Goal: Task Accomplishment & Management: Complete application form

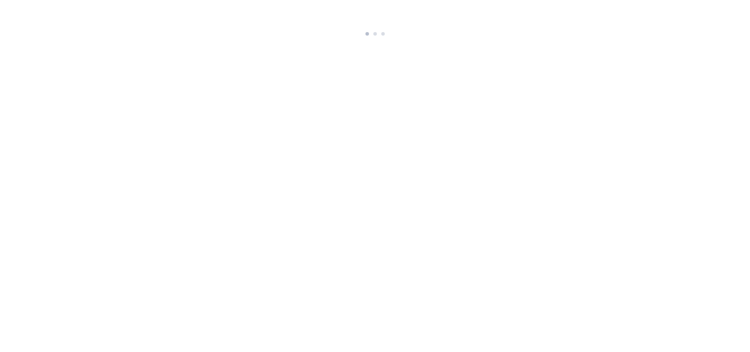
drag, startPoint x: 0, startPoint y: 0, endPoint x: 451, endPoint y: 196, distance: 491.4
click at [451, 39] on html at bounding box center [375, 19] width 750 height 39
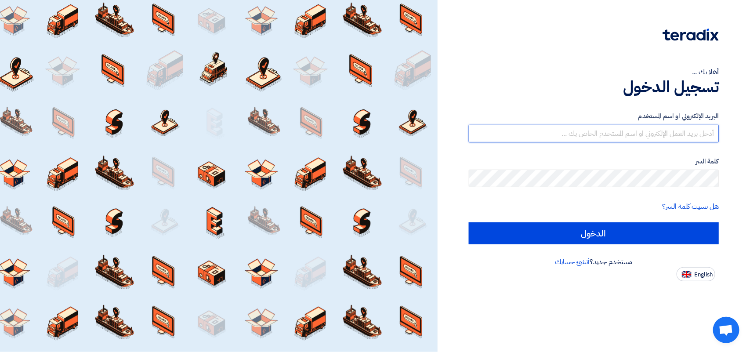
type input "[PERSON_NAME][EMAIL_ADDRESS][DOMAIN_NAME]"
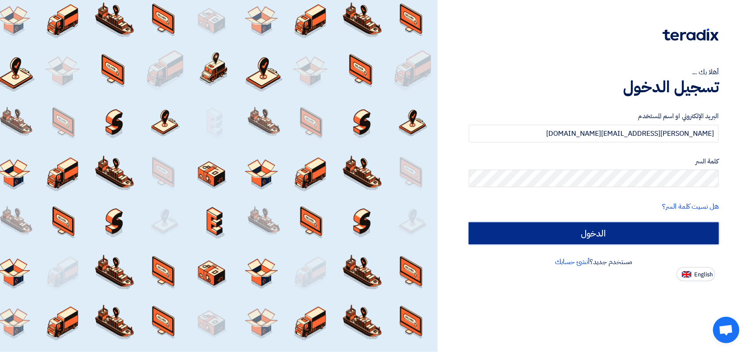
click at [627, 235] on input "الدخول" at bounding box center [594, 233] width 250 height 22
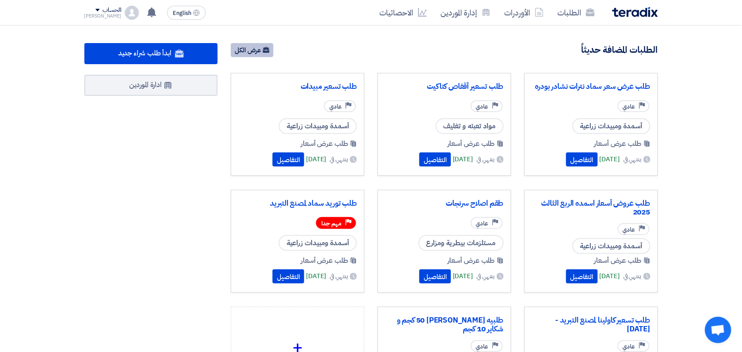
click at [237, 49] on link "عرض الكل" at bounding box center [252, 50] width 43 height 14
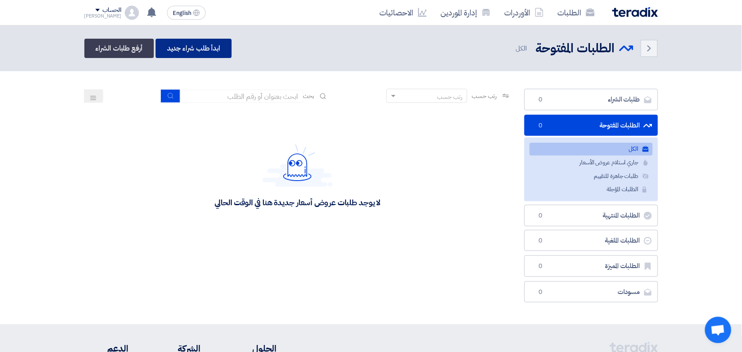
click at [177, 44] on link "ابدأ طلب شراء جديد" at bounding box center [194, 48] width 76 height 19
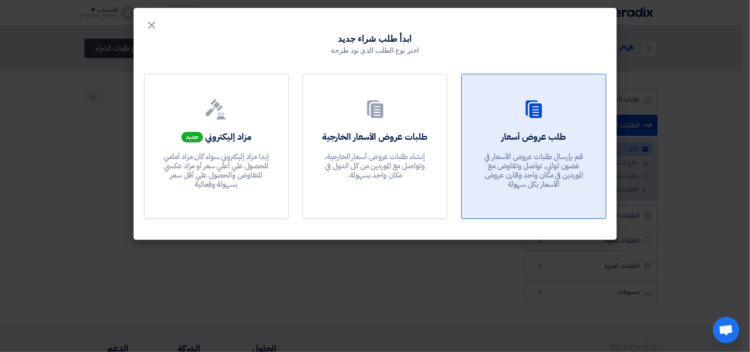
click at [512, 138] on h2 "طلب عروض أسعار" at bounding box center [533, 137] width 65 height 12
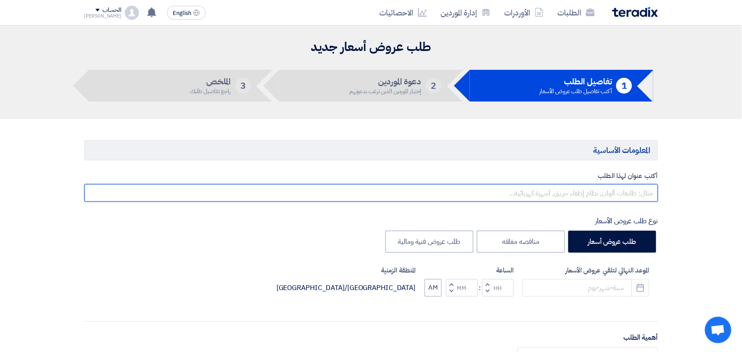
click at [633, 199] on input "text" at bounding box center [370, 193] width 573 height 18
type input "طلب تسعير شكائر الربع الرابع 2025"
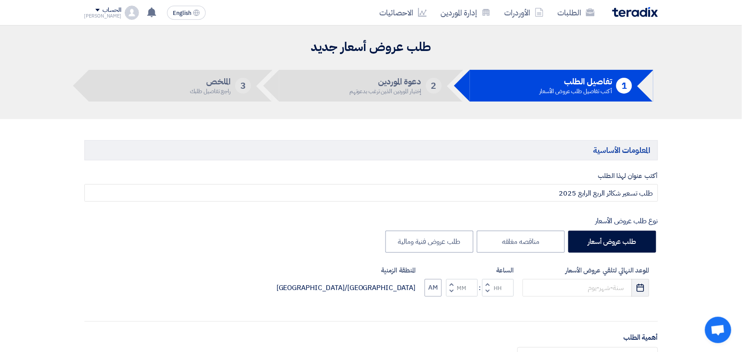
click at [639, 283] on icon "Pick a date" at bounding box center [640, 287] width 9 height 9
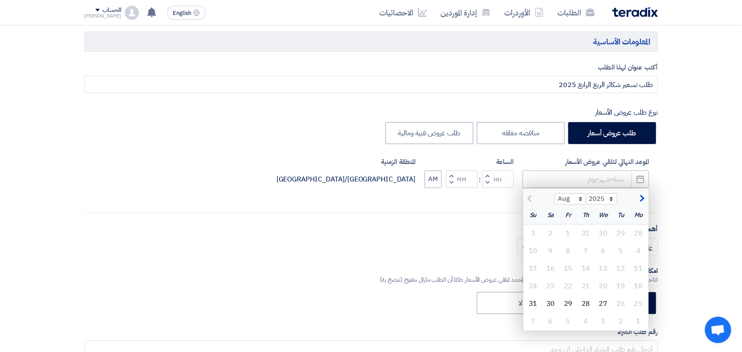
scroll to position [110, 0]
click at [534, 302] on div "31" at bounding box center [533, 303] width 18 height 18
type input "[DATE]"
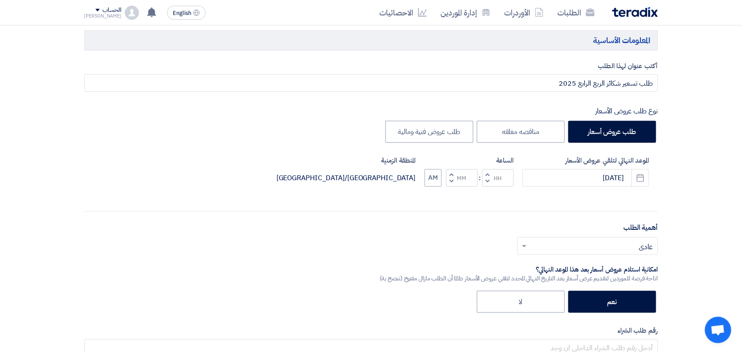
click at [488, 178] on span "button" at bounding box center [487, 181] width 3 height 7
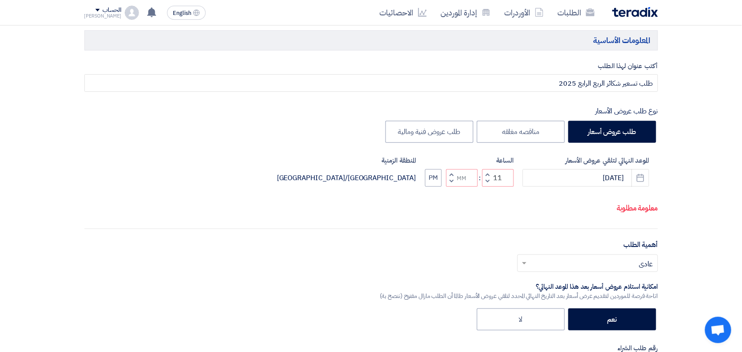
click at [452, 180] on span "button" at bounding box center [451, 181] width 3 height 7
type input "10"
type input "59"
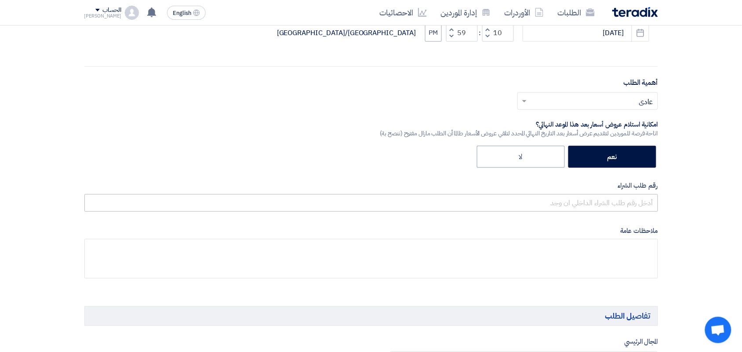
scroll to position [275, 0]
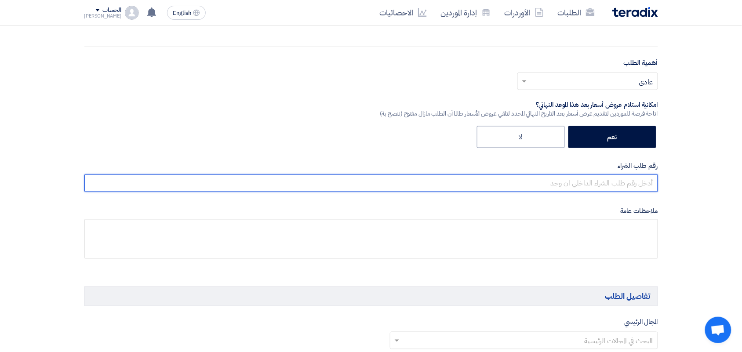
click at [596, 190] on input "text" at bounding box center [370, 183] width 573 height 18
type input "متعدد"
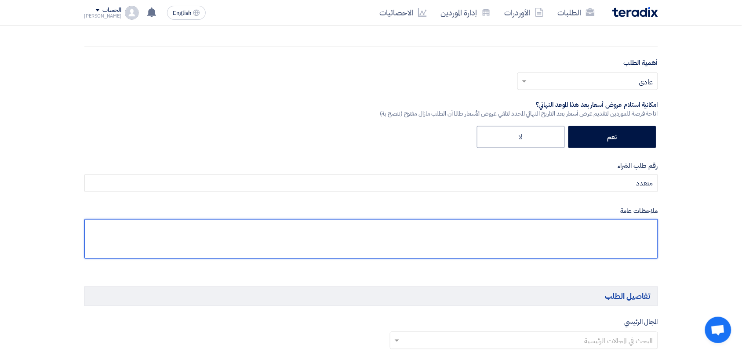
click at [602, 236] on textarea at bounding box center [370, 239] width 573 height 40
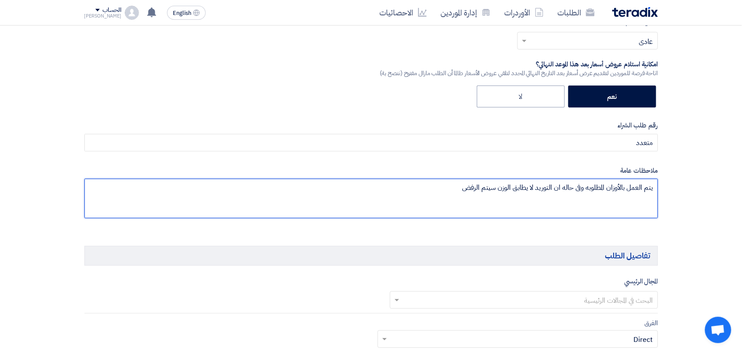
scroll to position [494, 0]
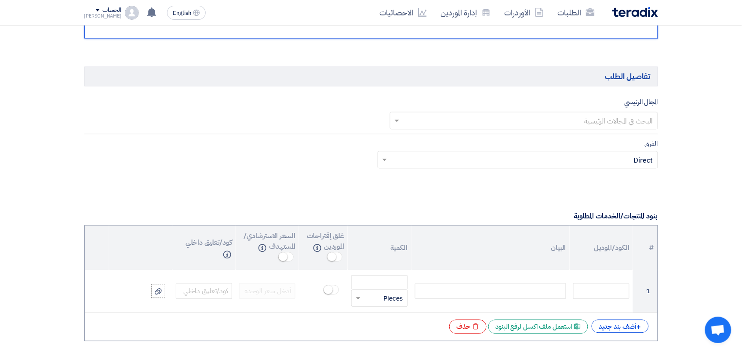
type textarea "يتم العمل بالأوزان المطلوبه وفى حاله ان التوريد لا يطابق الوزن سيتم الرفض"
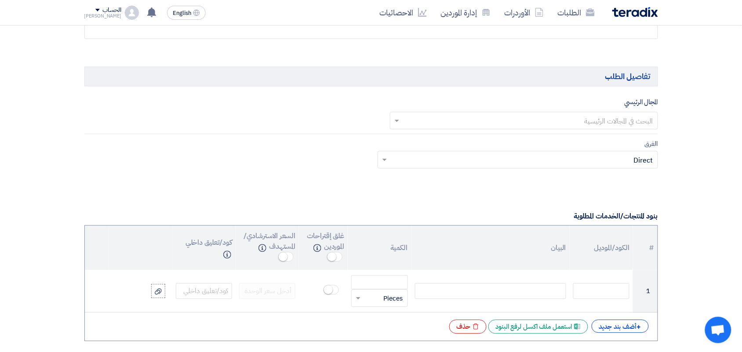
click at [490, 120] on input "text" at bounding box center [528, 121] width 250 height 15
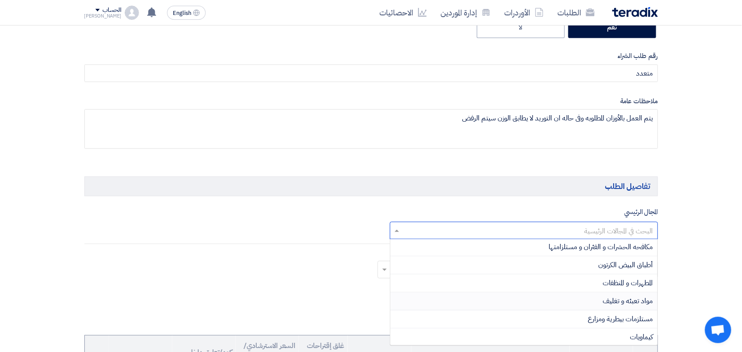
scroll to position [110, 0]
click at [556, 246] on div "مواد تعبئه و تغليف" at bounding box center [523, 247] width 267 height 18
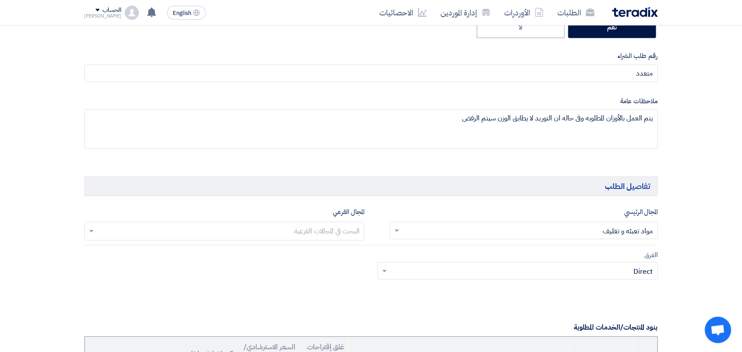
click at [337, 236] on input "text" at bounding box center [224, 232] width 272 height 15
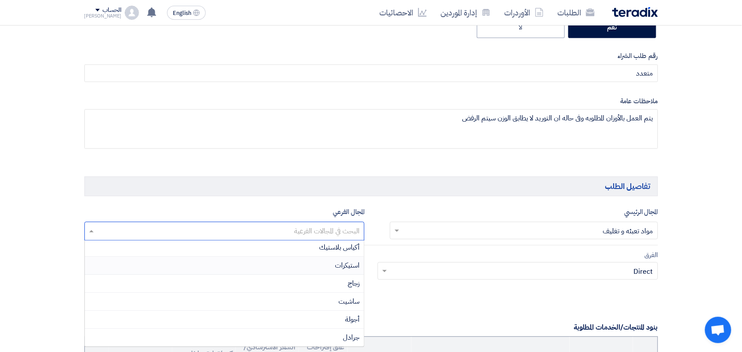
scroll to position [55, 0]
click at [319, 304] on div "أجولة" at bounding box center [224, 303] width 279 height 18
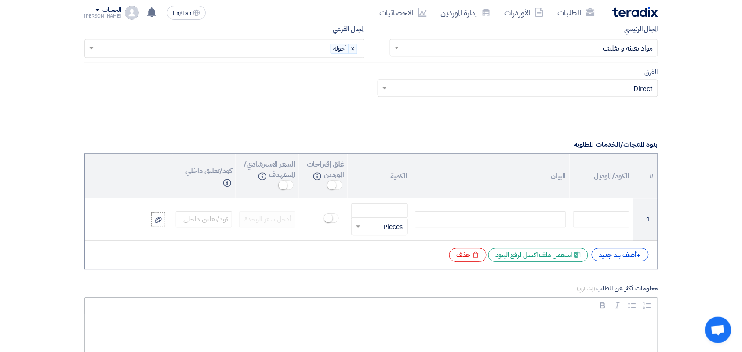
scroll to position [659, 0]
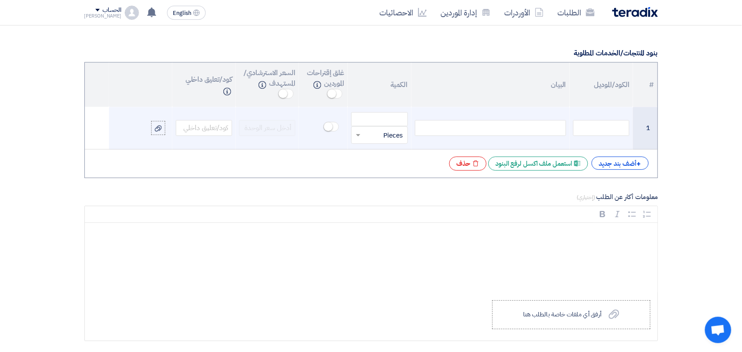
click at [473, 127] on div at bounding box center [490, 128] width 151 height 16
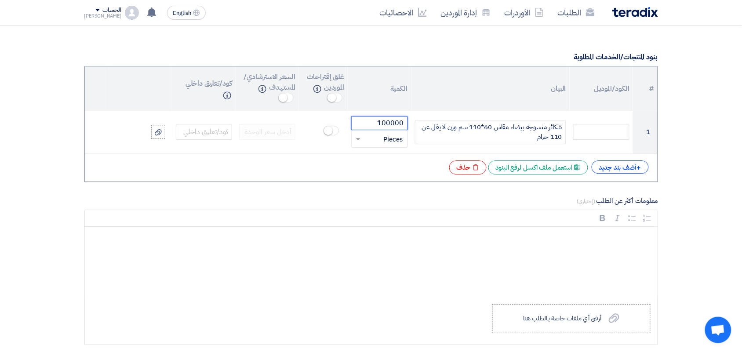
type input "100000"
click at [623, 167] on div "+ أضف بند جديد" at bounding box center [619, 166] width 57 height 13
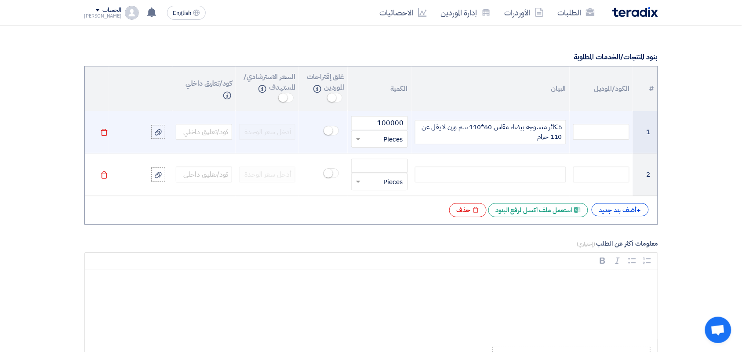
click at [499, 130] on div "شكائر منسوجه بيضاء مقاس 60*110 سم وزن لا يقل عن 110 جرام" at bounding box center [490, 132] width 151 height 24
click at [508, 129] on div "شكائر منسوجه بيضاء مقاس 60*110 سم وزن لا يقل عن 110 جرام" at bounding box center [490, 132] width 151 height 24
click at [524, 131] on div "شكائر منسوجه بيضاء بكنار مقاس 60*110 سم وزن لا يقل عن 110 جرام" at bounding box center [490, 132] width 151 height 24
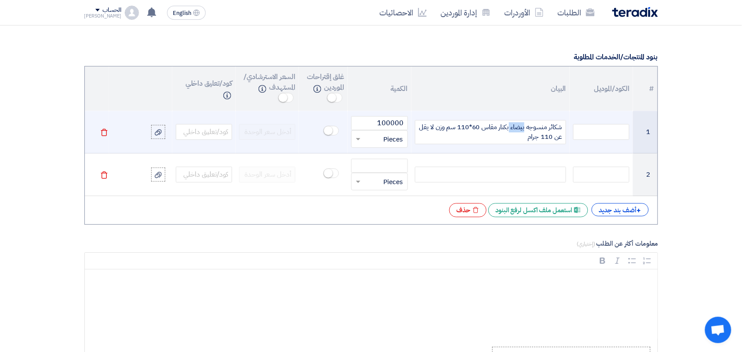
click at [524, 131] on div "شكائر منسوجه بيضاء بكنار مقاس 60*110 سم وزن لا يقل عن 110 جرام" at bounding box center [490, 132] width 151 height 24
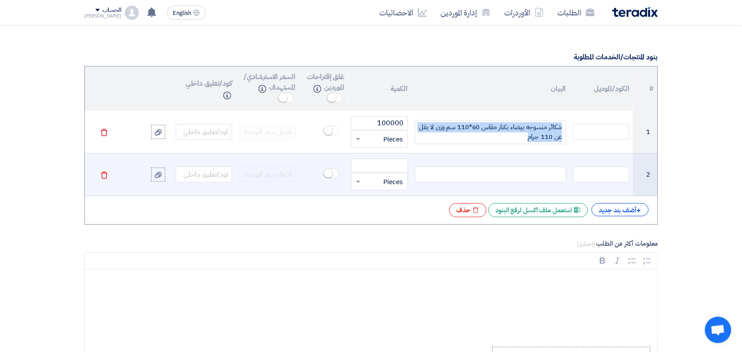
copy div "شكائر منسوجه بيضاء بكنار مقاس 60*110 سم وزن لا يقل عن 110 جرام"
click at [510, 177] on div at bounding box center [490, 175] width 151 height 16
paste div
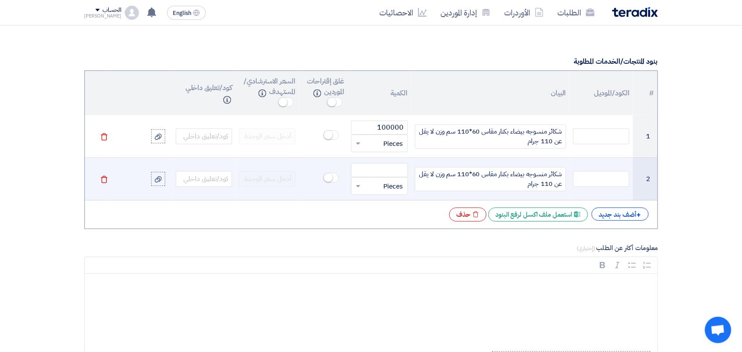
click at [475, 175] on span "شكائر منسوجه بيضاء بكنار مقاس 60*110 سم وزن لا يقل عن 110 جرام" at bounding box center [490, 179] width 143 height 20
click at [462, 178] on span "شكائر منسوجه بيضاء بكنار مقاس 55*110 سم وزن لا يقل عن 110 جرام" at bounding box center [490, 179] width 143 height 20
click at [546, 184] on span "شكائر منسوجه بيضاء بكنار مقاس 55*80سم وزن لا يقل عن 110 جرام" at bounding box center [490, 179] width 143 height 20
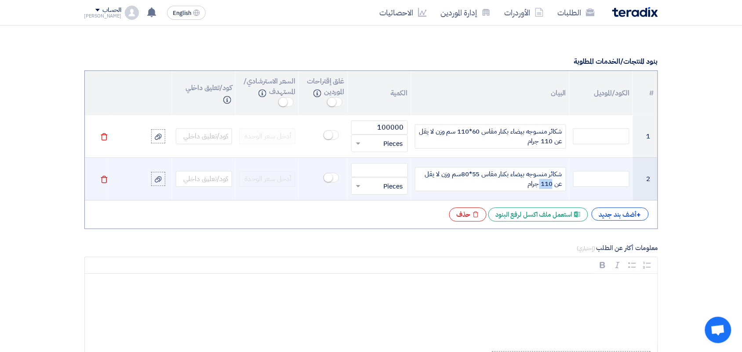
click at [546, 184] on span "شكائر منسوجه بيضاء بكنار مقاس 55*80سم وزن لا يقل عن 110 جرام" at bounding box center [490, 179] width 143 height 20
click at [381, 170] on input "number" at bounding box center [379, 170] width 56 height 14
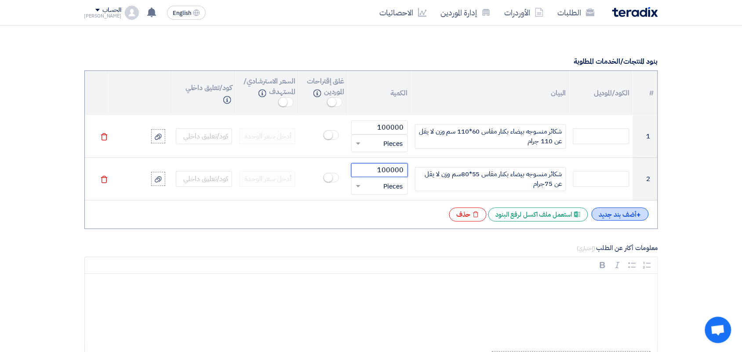
type input "100000"
click at [606, 216] on div "+ أضف بند جديد" at bounding box center [619, 213] width 57 height 13
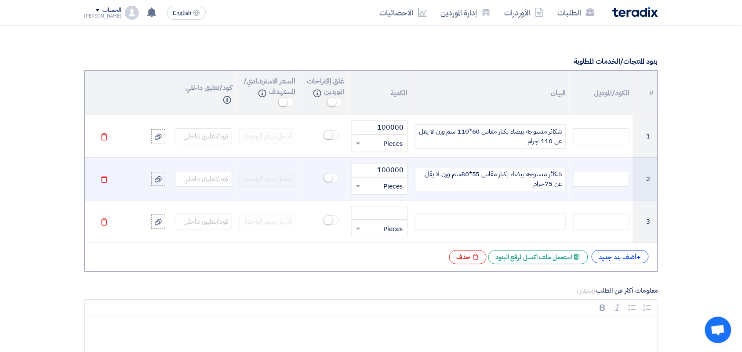
click at [540, 177] on span "شكائر منسوجه بيضاء بكنار مقاس 55*80سم وزن لا يقل عن 75جرام" at bounding box center [490, 179] width 143 height 20
copy span "شكائر منسوجه بيضاء بكنار مقاس 55*80سم وزن لا يقل عن 75جرام"
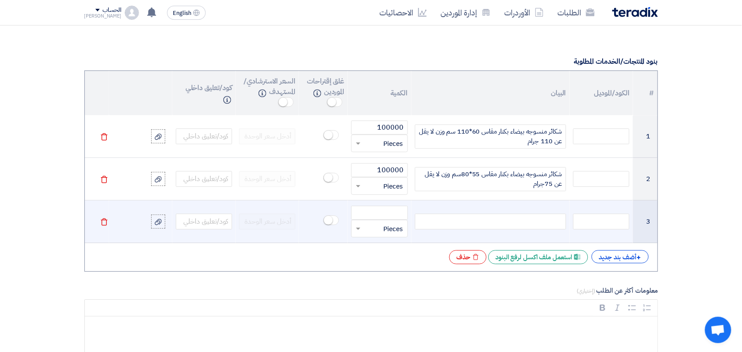
click at [508, 227] on div at bounding box center [490, 222] width 151 height 16
paste div
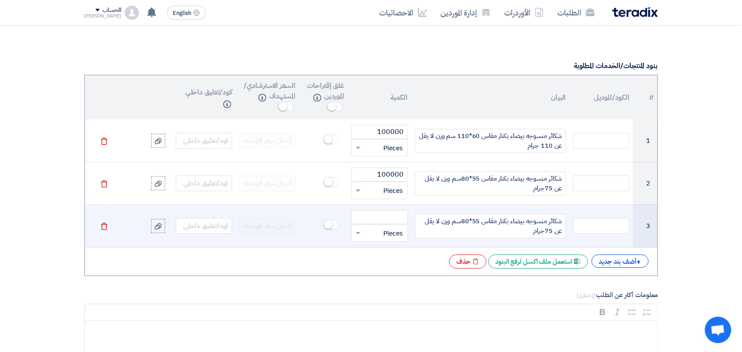
click at [476, 225] on span "شكائر منسوجه بيضاء بكنار مقاس 55*80سم وزن لا يقل عن 75جرام" at bounding box center [490, 226] width 143 height 20
click at [475, 224] on span "شكائر منسوجه بيضاء بكنار مقاس 55*80سم وزن لا يقل عن 75جرام" at bounding box center [490, 226] width 143 height 20
click at [464, 220] on span "شكائر منسوجه بيضاء بكنار مقاس 40*80سم وزن لا يقل عن 75جرام" at bounding box center [490, 226] width 143 height 20
click at [548, 233] on span "شكائر منسوجه بيضاء بكنار مقاس 40*65 سم وزن لا يقل عن 75جرام" at bounding box center [490, 226] width 143 height 20
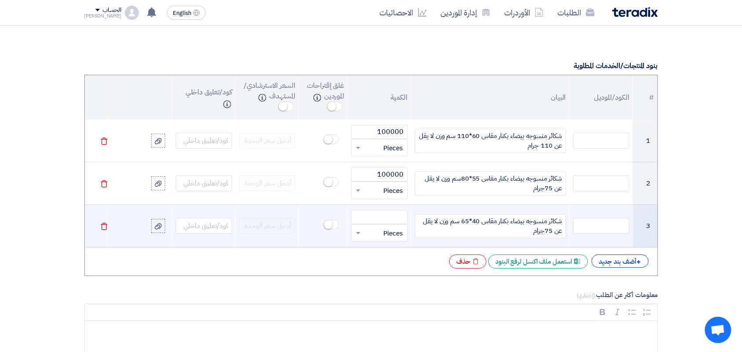
click at [548, 233] on span "شكائر منسوجه بيضاء بكنار مقاس 40*65 سم وزن لا يقل عن 75جرام" at bounding box center [490, 226] width 143 height 20
click at [548, 229] on span "شكائر منسوجه بيضاء بكنار مقاس 40*65 سم وزن لا يقل عن 75جرام" at bounding box center [490, 226] width 143 height 20
drag, startPoint x: 551, startPoint y: 231, endPoint x: 546, endPoint y: 231, distance: 4.8
click at [546, 231] on span "شكائر منسوجه بيضاء بكنار مقاس 40*65 سم وزن لا يقل عن 75جرام" at bounding box center [490, 226] width 143 height 20
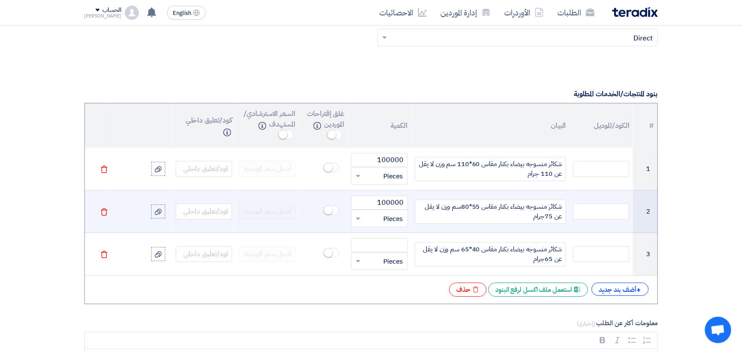
scroll to position [591, 0]
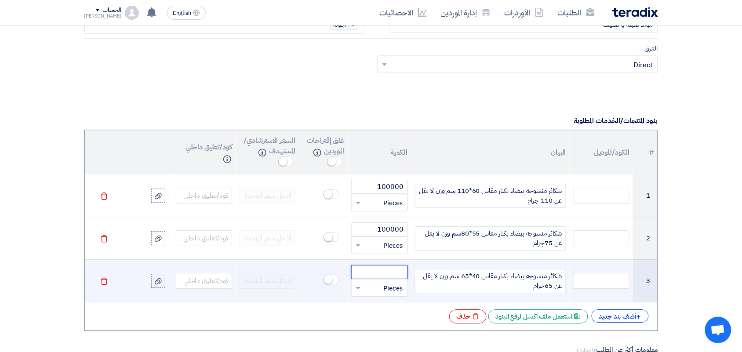
click at [387, 274] on input "number" at bounding box center [379, 272] width 56 height 14
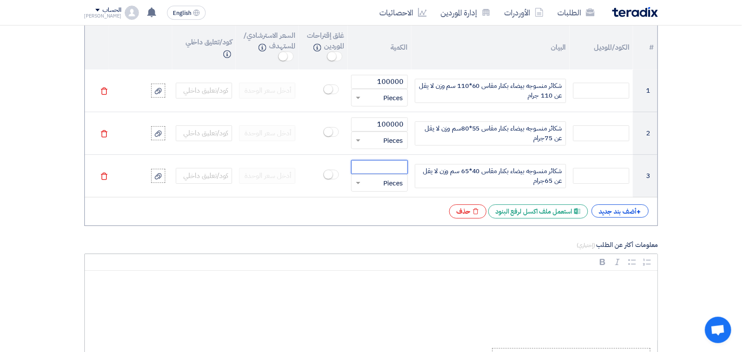
scroll to position [701, 0]
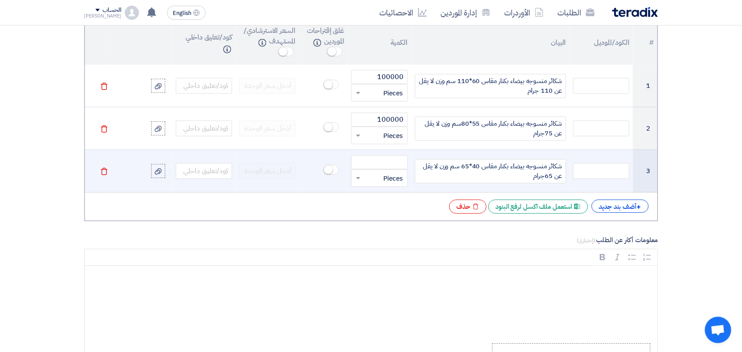
click at [376, 177] on input "text" at bounding box center [384, 178] width 37 height 14
click at [371, 199] on div "Pieces" at bounding box center [379, 196] width 55 height 18
click at [376, 159] on input "number" at bounding box center [379, 162] width 56 height 14
click at [550, 178] on span "شكائر منسوجه بيضاء بكنار مقاس 40*65 سم وزن لا يقل عن 65جرام" at bounding box center [490, 171] width 143 height 20
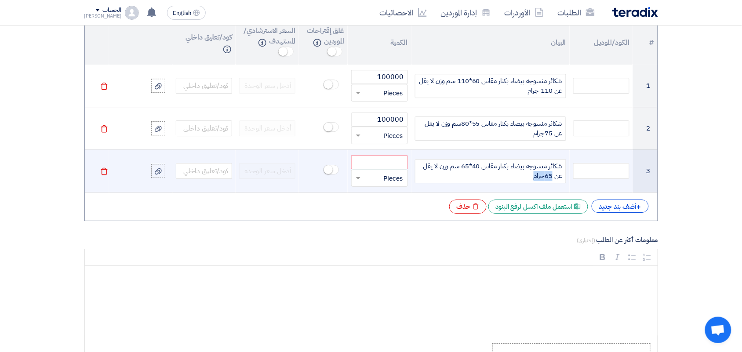
click at [548, 178] on span "شكائر منسوجه بيضاء بكنار مقاس 40*65 سم وزن لا يقل عن 65جرام" at bounding box center [490, 171] width 143 height 20
click at [547, 178] on span "شكائر منسوجه بيضاء بكنار مقاس 40*65 سم وزن لا يقل عن 65جرام" at bounding box center [490, 171] width 143 height 20
click at [552, 178] on span "شكائر منسوجه بيضاء بكنار مقاس 40*65 سم وزن لا يقل عن 65جرام" at bounding box center [490, 171] width 143 height 20
click at [374, 163] on input "number" at bounding box center [379, 162] width 56 height 14
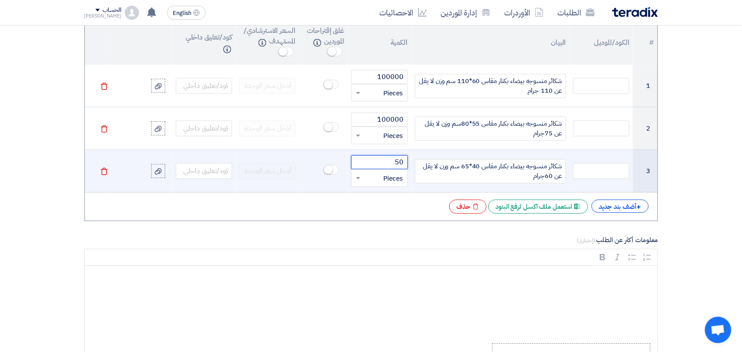
type input "5"
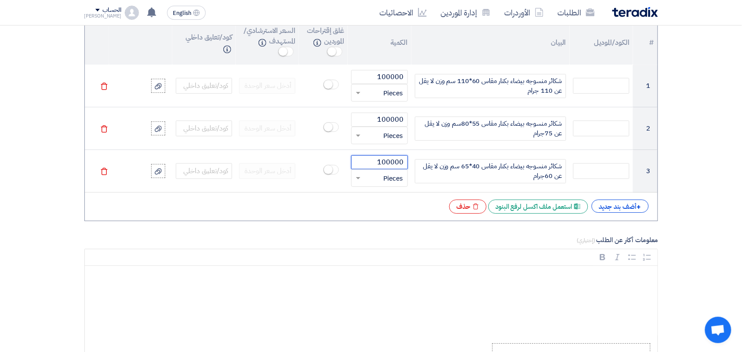
scroll to position [866, 0]
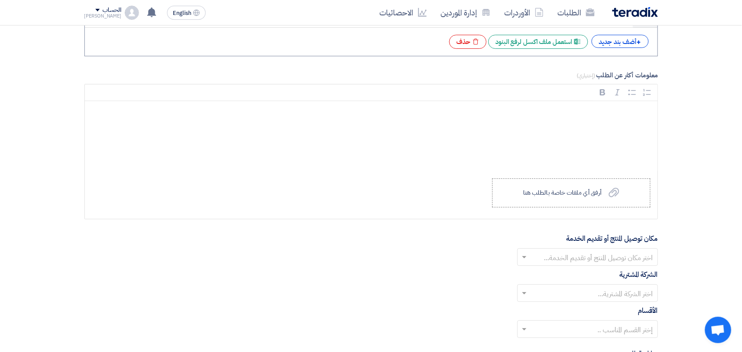
type input "100000"
click at [561, 250] on div "مكان توصيل المنتج أو تقديم الخدمة اختر مكان توصيل المنتج أو تقديم الخدمة..." at bounding box center [370, 249] width 573 height 33
click at [562, 263] on input "text" at bounding box center [592, 258] width 123 height 15
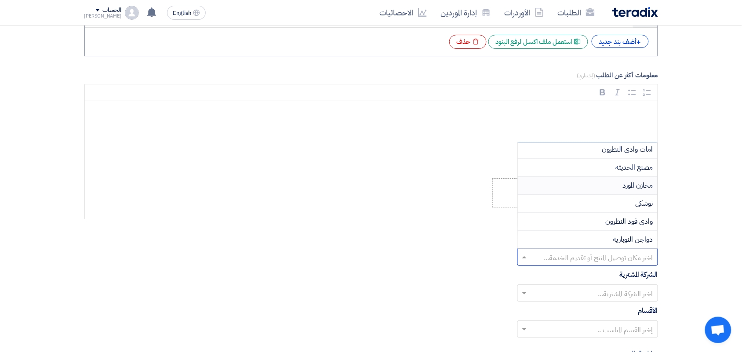
scroll to position [220, 0]
click at [576, 218] on div "دواجن النوبارية" at bounding box center [588, 220] width 140 height 18
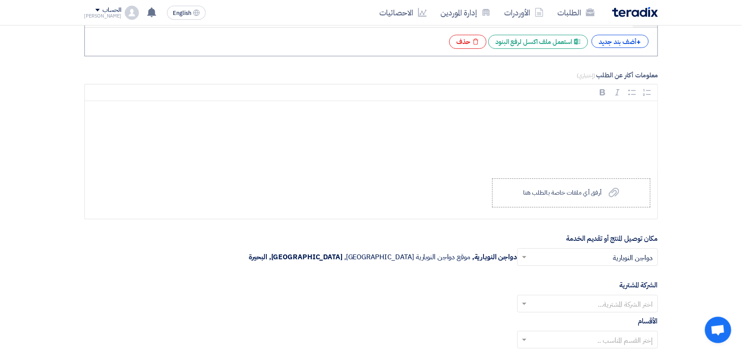
click at [583, 258] on input "text" at bounding box center [592, 258] width 123 height 15
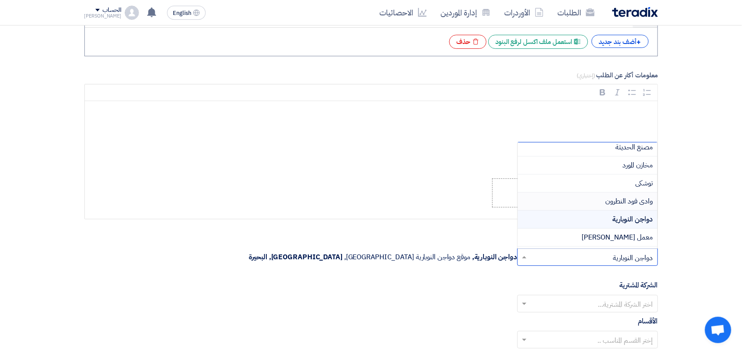
scroll to position [238, 0]
click at [574, 236] on div "اعلاف النوبارية" at bounding box center [588, 239] width 140 height 18
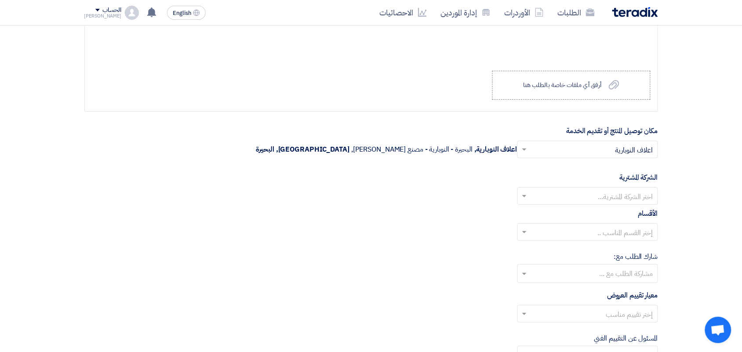
scroll to position [976, 0]
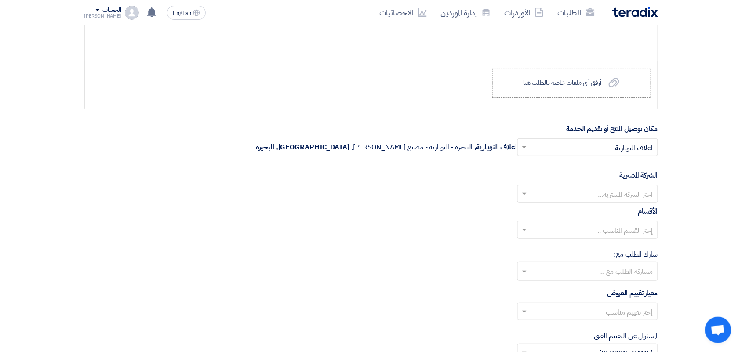
click at [548, 197] on input "text" at bounding box center [592, 195] width 123 height 15
click at [559, 219] on div "Wadi Group وادي جروب" at bounding box center [588, 212] width 140 height 18
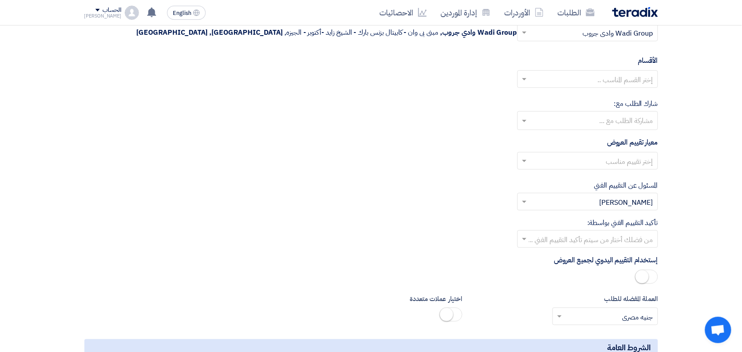
scroll to position [1141, 0]
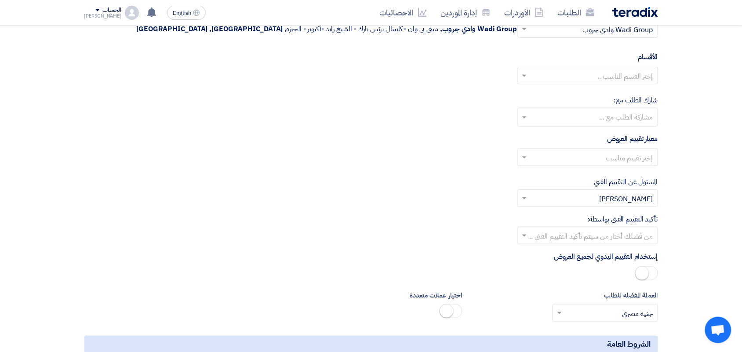
click at [548, 75] on input "text" at bounding box center [592, 76] width 123 height 15
click at [554, 97] on div "--" at bounding box center [588, 93] width 140 height 18
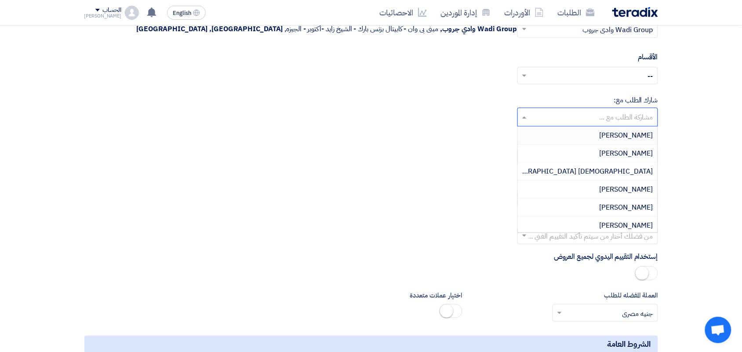
click at [530, 120] on input "text" at bounding box center [587, 118] width 132 height 15
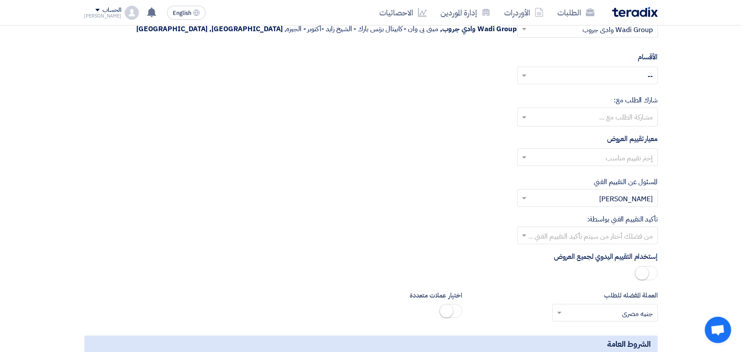
click at [543, 157] on input "text" at bounding box center [592, 158] width 123 height 15
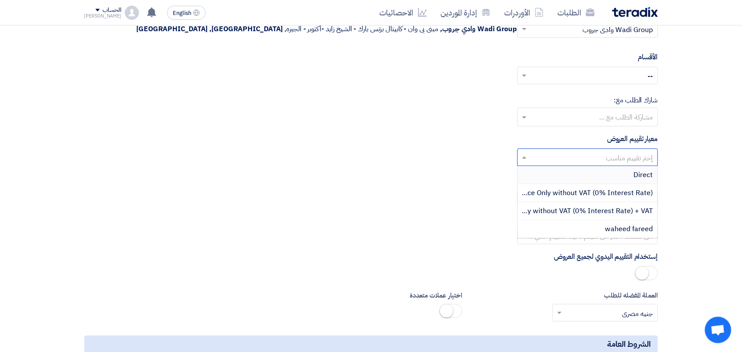
click at [584, 178] on div "Direct" at bounding box center [588, 175] width 140 height 18
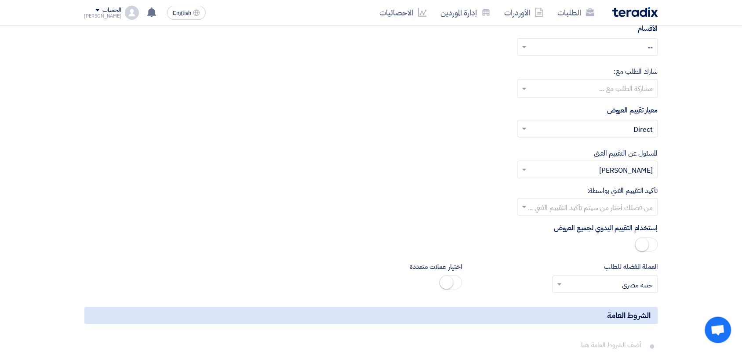
scroll to position [1196, 0]
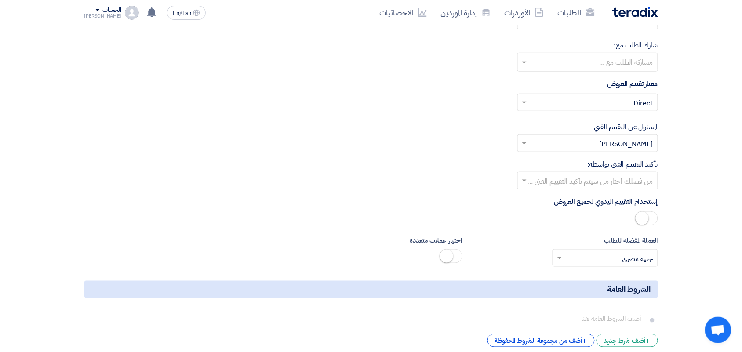
click at [551, 181] on input "text" at bounding box center [592, 181] width 123 height 15
click at [442, 181] on div "تأكيد التقييم الفني بواسطة: من فضلك أختار من سيتم تأكيد التقييم الفني ..." at bounding box center [370, 174] width 573 height 30
click at [620, 166] on label "تأكيد التقييم الفني بواسطة:" at bounding box center [622, 164] width 70 height 11
click at [616, 165] on label "تأكيد التقييم الفني بواسطة:" at bounding box center [622, 164] width 70 height 11
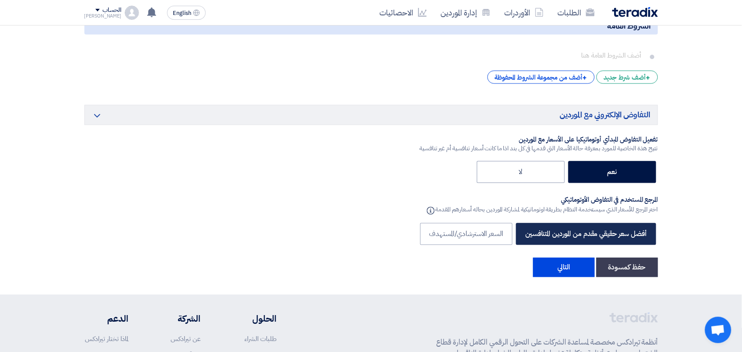
scroll to position [1470, 0]
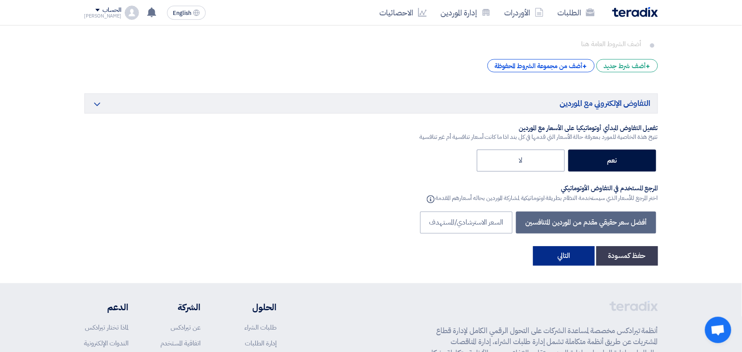
click at [561, 263] on button "التالي" at bounding box center [564, 256] width 62 height 19
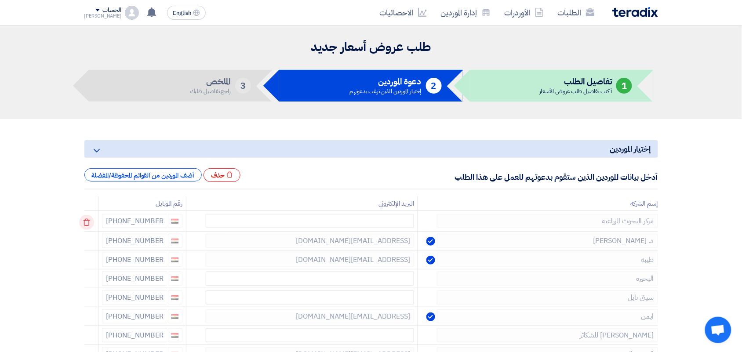
click at [89, 222] on icon at bounding box center [86, 222] width 15 height 15
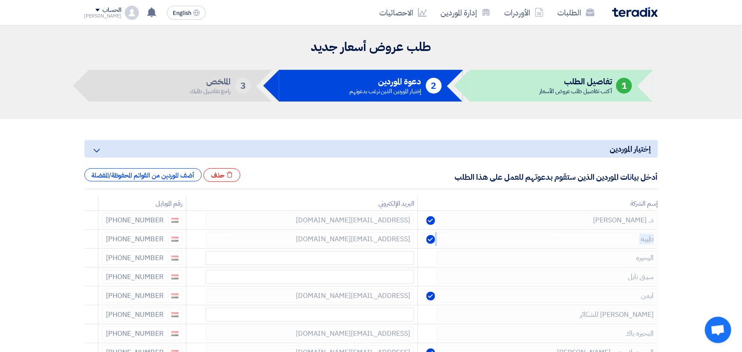
click at [0, 0] on icon at bounding box center [0, 0] width 0 height 0
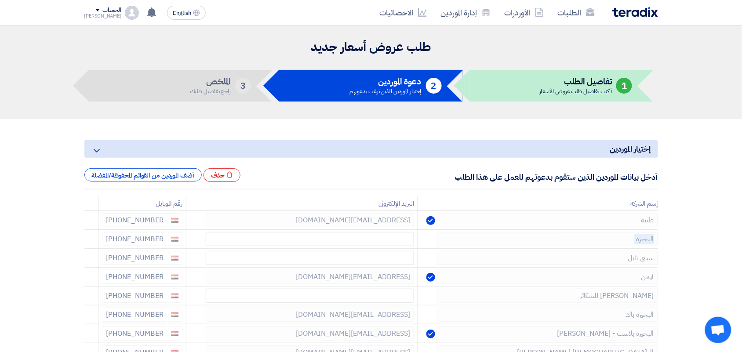
click at [0, 0] on icon at bounding box center [0, 0] width 0 height 0
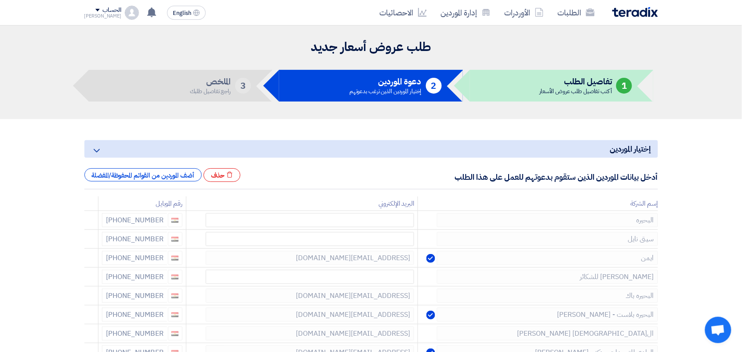
click at [0, 0] on icon at bounding box center [0, 0] width 0 height 0
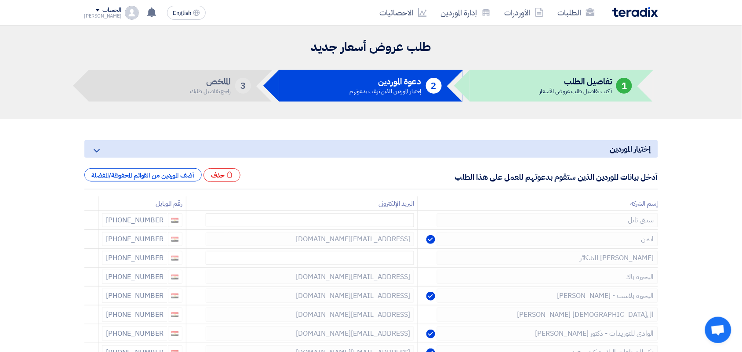
click at [0, 0] on icon at bounding box center [0, 0] width 0 height 0
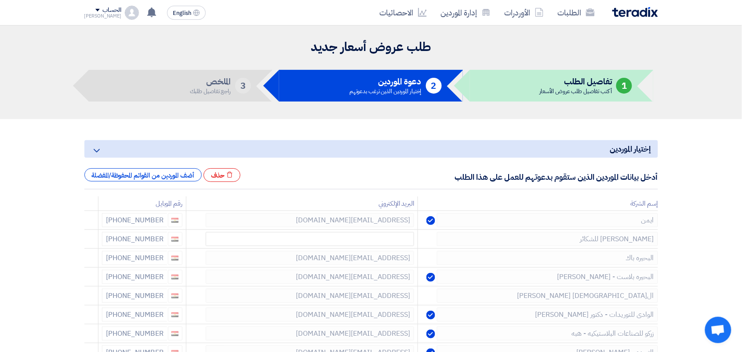
click at [0, 0] on icon at bounding box center [0, 0] width 0 height 0
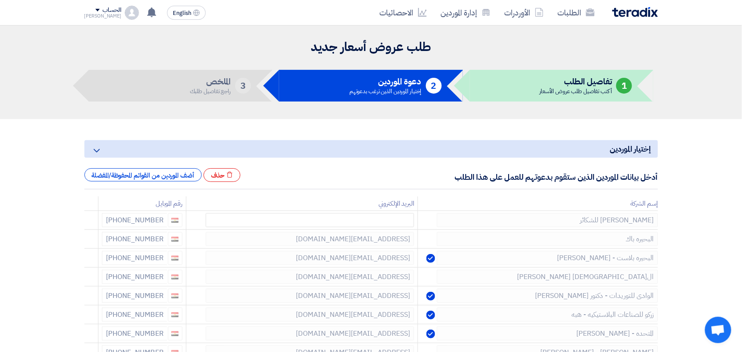
click at [0, 0] on icon at bounding box center [0, 0] width 0 height 0
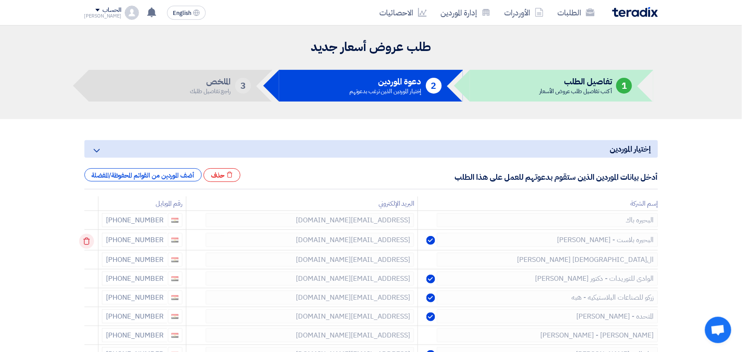
click at [87, 242] on icon at bounding box center [86, 241] width 15 height 15
click at [87, 258] on use at bounding box center [86, 260] width 7 height 7
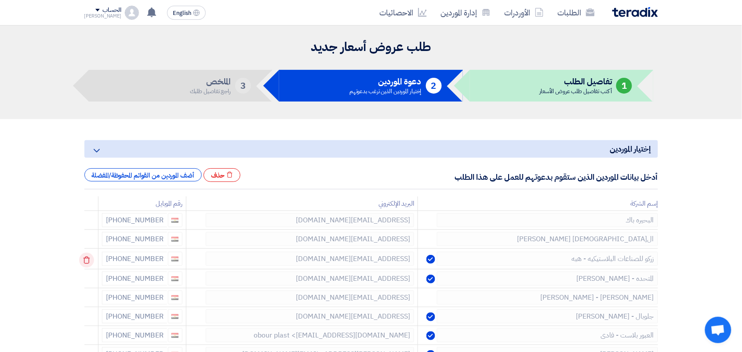
click at [87, 258] on use at bounding box center [86, 260] width 7 height 7
click at [0, 0] on use at bounding box center [0, 0] width 0 height 0
click at [87, 258] on use at bounding box center [86, 260] width 7 height 7
click at [88, 278] on icon at bounding box center [86, 279] width 15 height 15
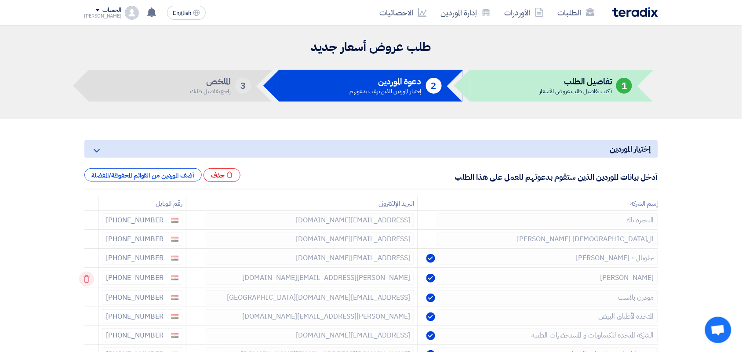
click at [88, 276] on use at bounding box center [86, 279] width 7 height 7
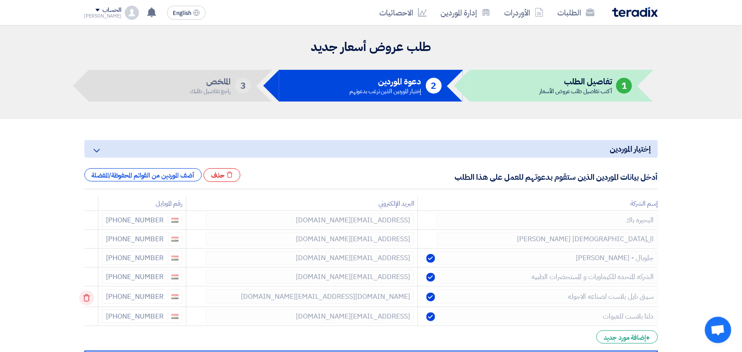
click at [91, 297] on icon at bounding box center [86, 297] width 15 height 15
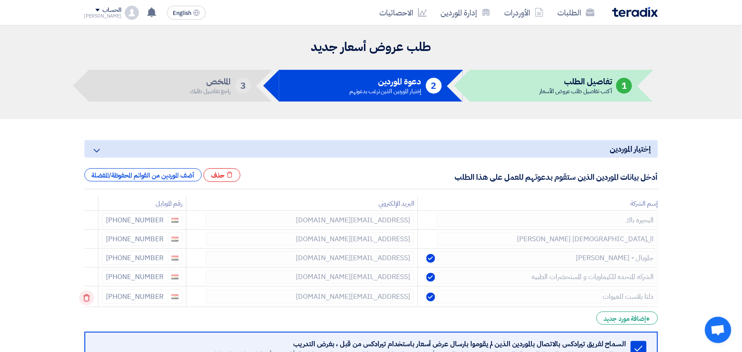
click at [88, 297] on use at bounding box center [86, 297] width 7 height 7
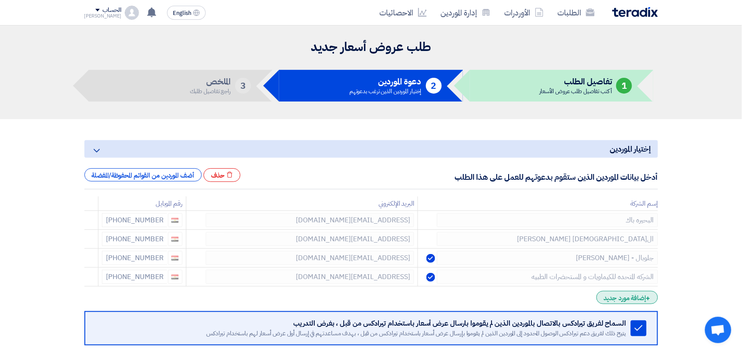
click at [618, 300] on div "+ إضافة مورد جديد" at bounding box center [626, 297] width 61 height 13
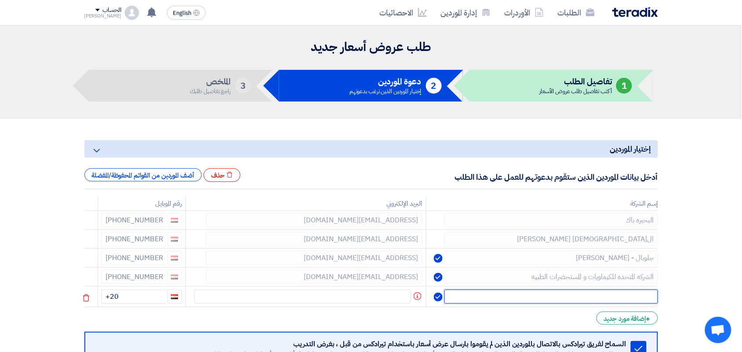
click at [617, 295] on input "text" at bounding box center [550, 297] width 213 height 14
type input "الشرقيون للبلاستيك"
click at [136, 299] on input "+20" at bounding box center [134, 297] width 65 height 14
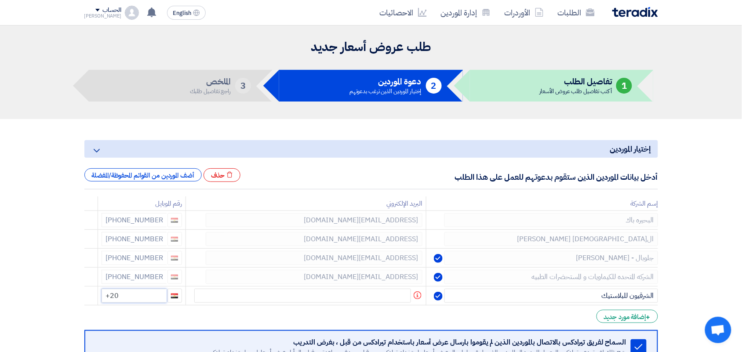
drag, startPoint x: 147, startPoint y: 295, endPoint x: 65, endPoint y: 306, distance: 83.3
click at [65, 306] on section "إختيار الموردين Minimize/Maximize Category أدخل بيانات الموردين الذين ستقوم بدع…" at bounding box center [371, 284] width 742 height 330
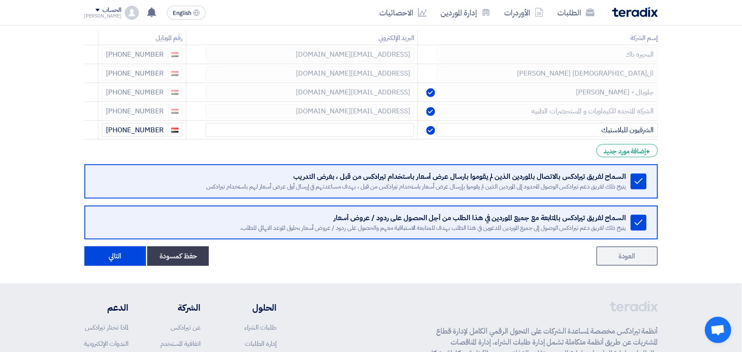
scroll to position [220, 0]
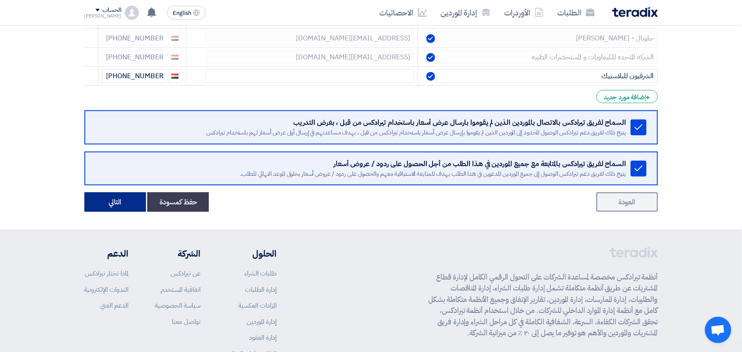
click at [119, 205] on button "التالي" at bounding box center [115, 201] width 62 height 19
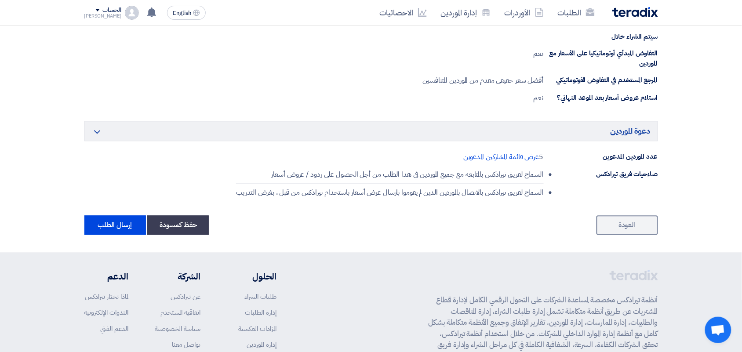
scroll to position [585, 0]
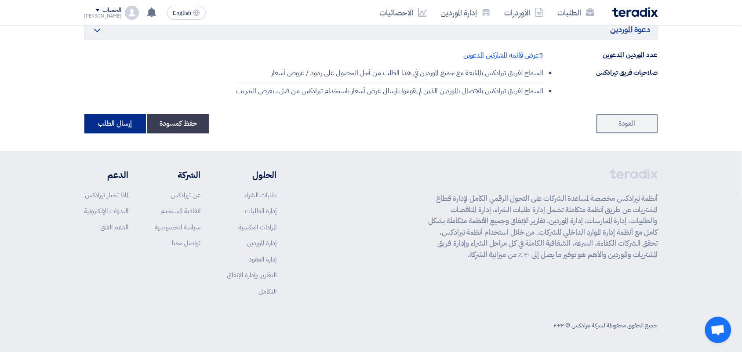
click at [120, 119] on button "إرسال الطلب" at bounding box center [115, 123] width 62 height 19
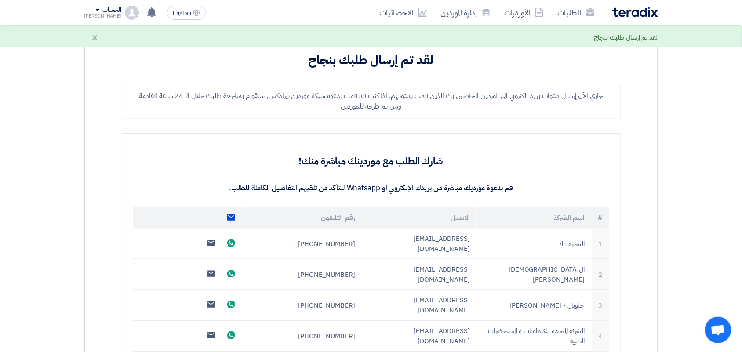
scroll to position [275, 0]
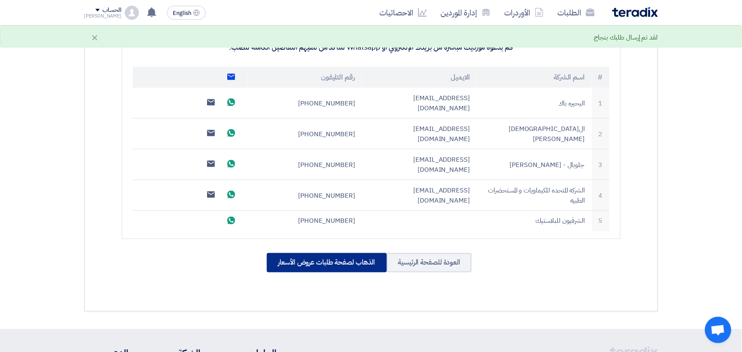
click at [339, 253] on div "الذهاب لصفحة طلبات عروض الأسعار" at bounding box center [327, 262] width 120 height 19
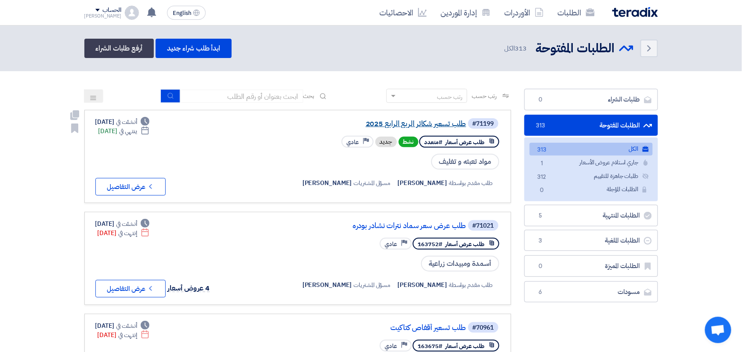
click at [442, 122] on link "طلب تسعير شكائر الربع الرابع 2025" at bounding box center [378, 124] width 176 height 8
